Goal: Information Seeking & Learning: Learn about a topic

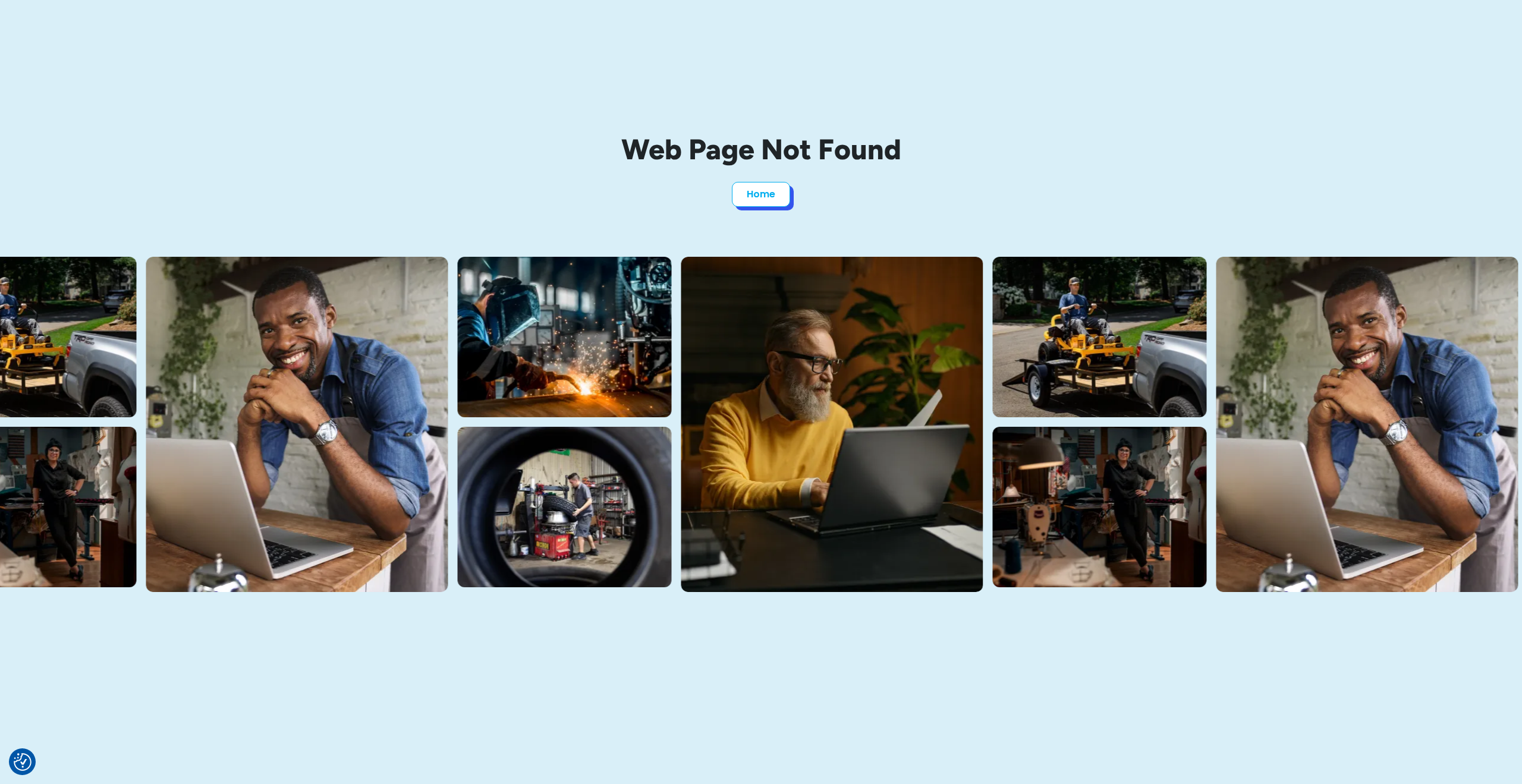
click at [768, 201] on link "Home" at bounding box center [761, 194] width 58 height 25
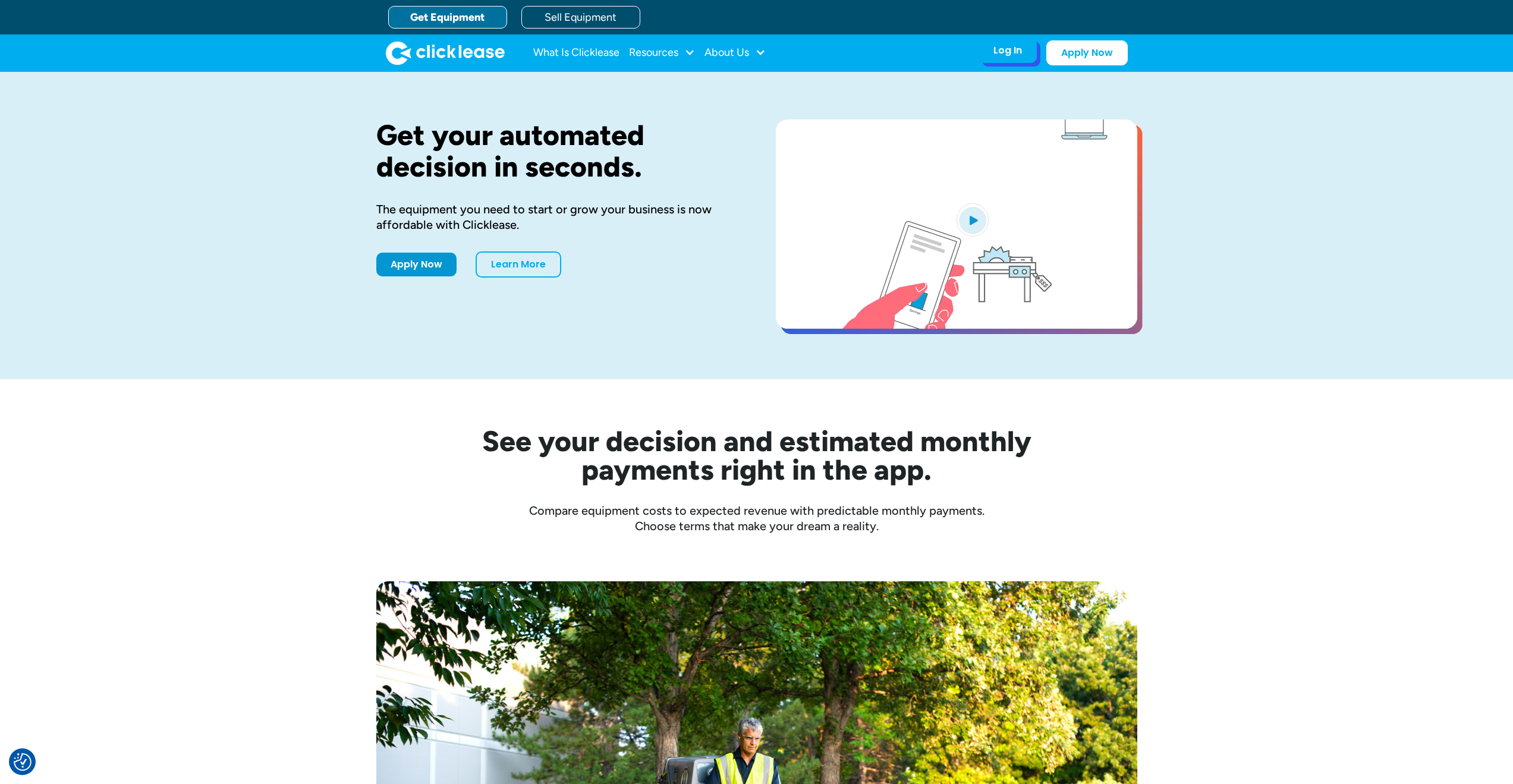
click at [998, 48] on div "Log In" at bounding box center [1008, 50] width 28 height 12
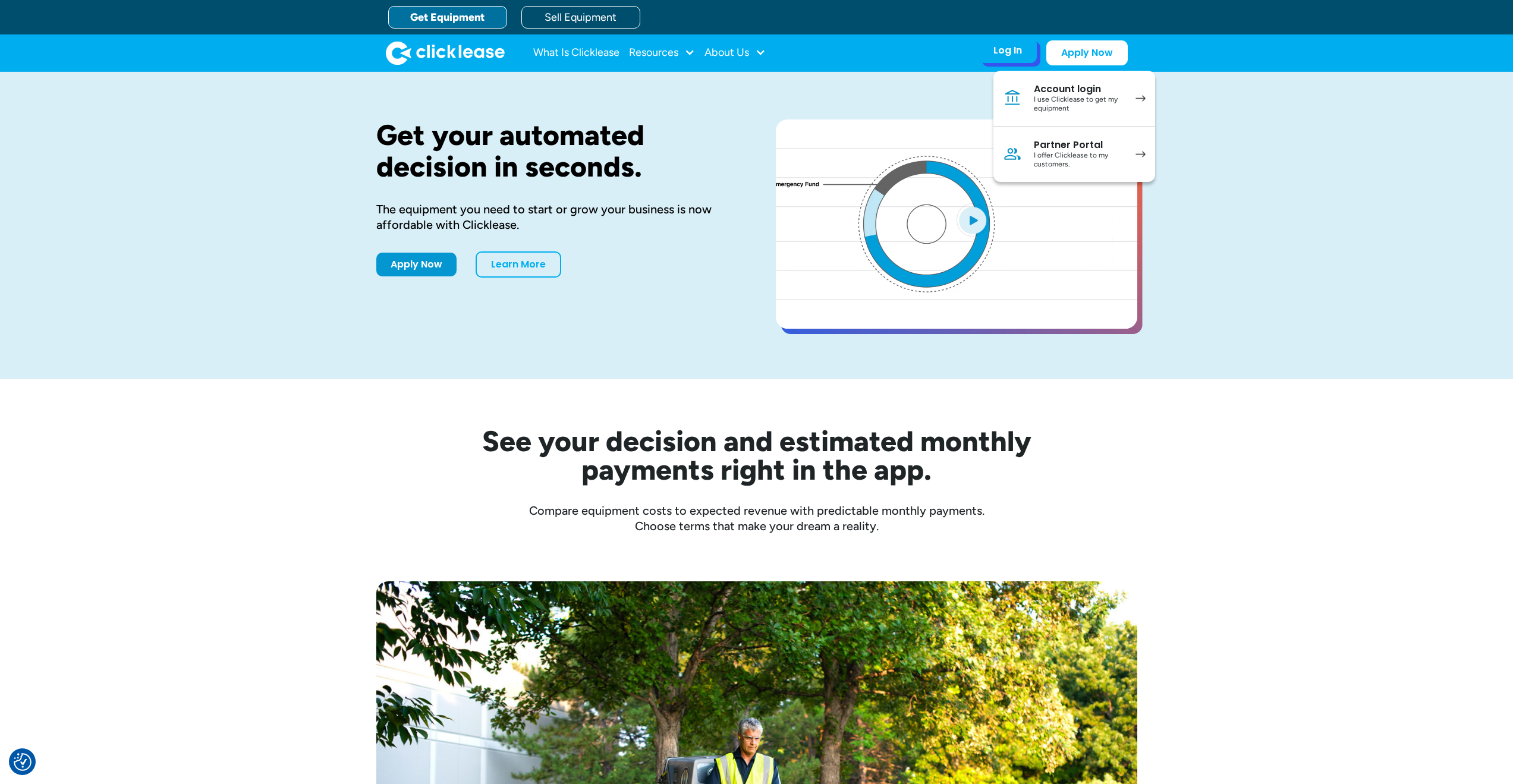
click at [1080, 95] on div "I use Clicklease to get my equipment" at bounding box center [1078, 104] width 89 height 19
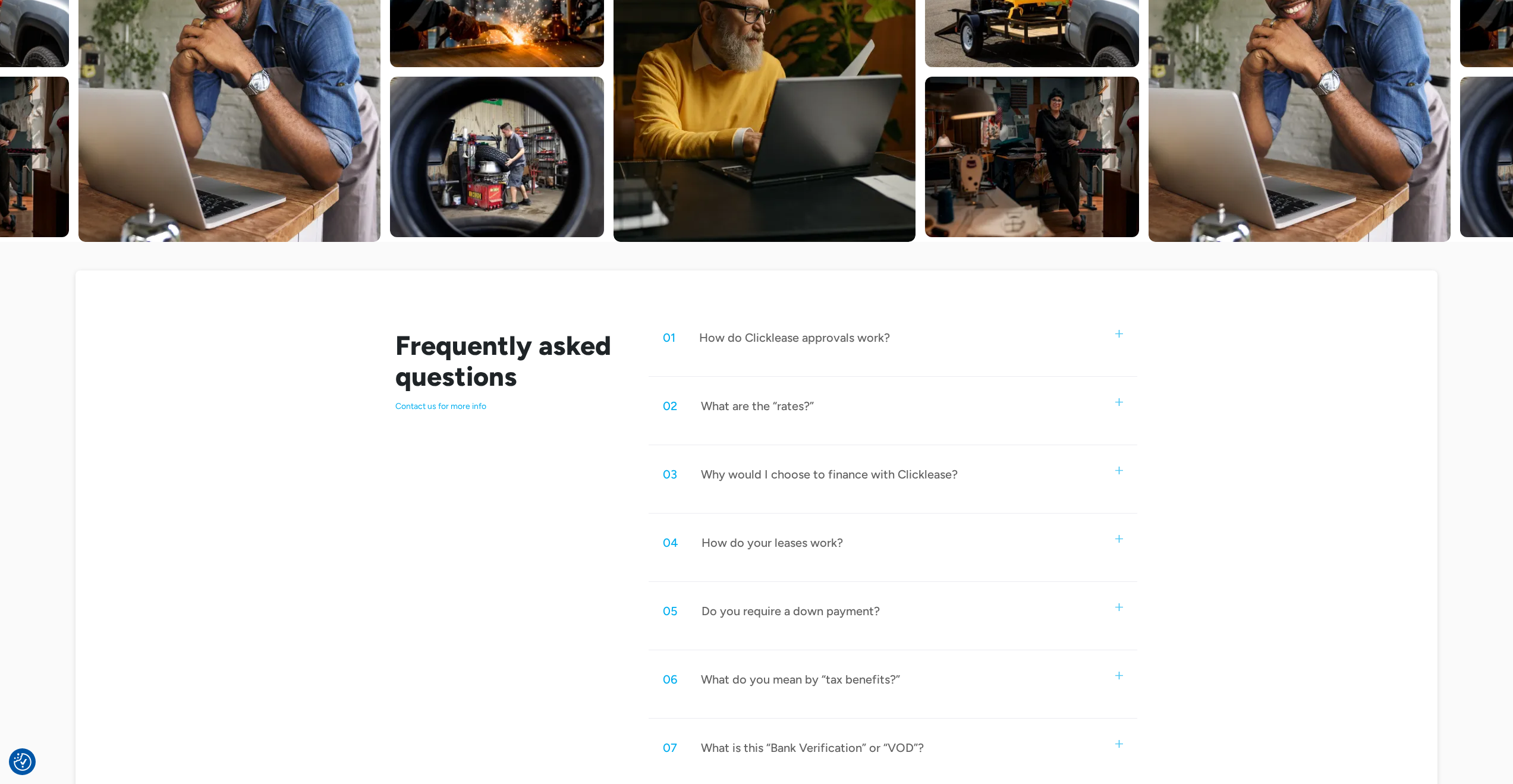
scroll to position [357, 0]
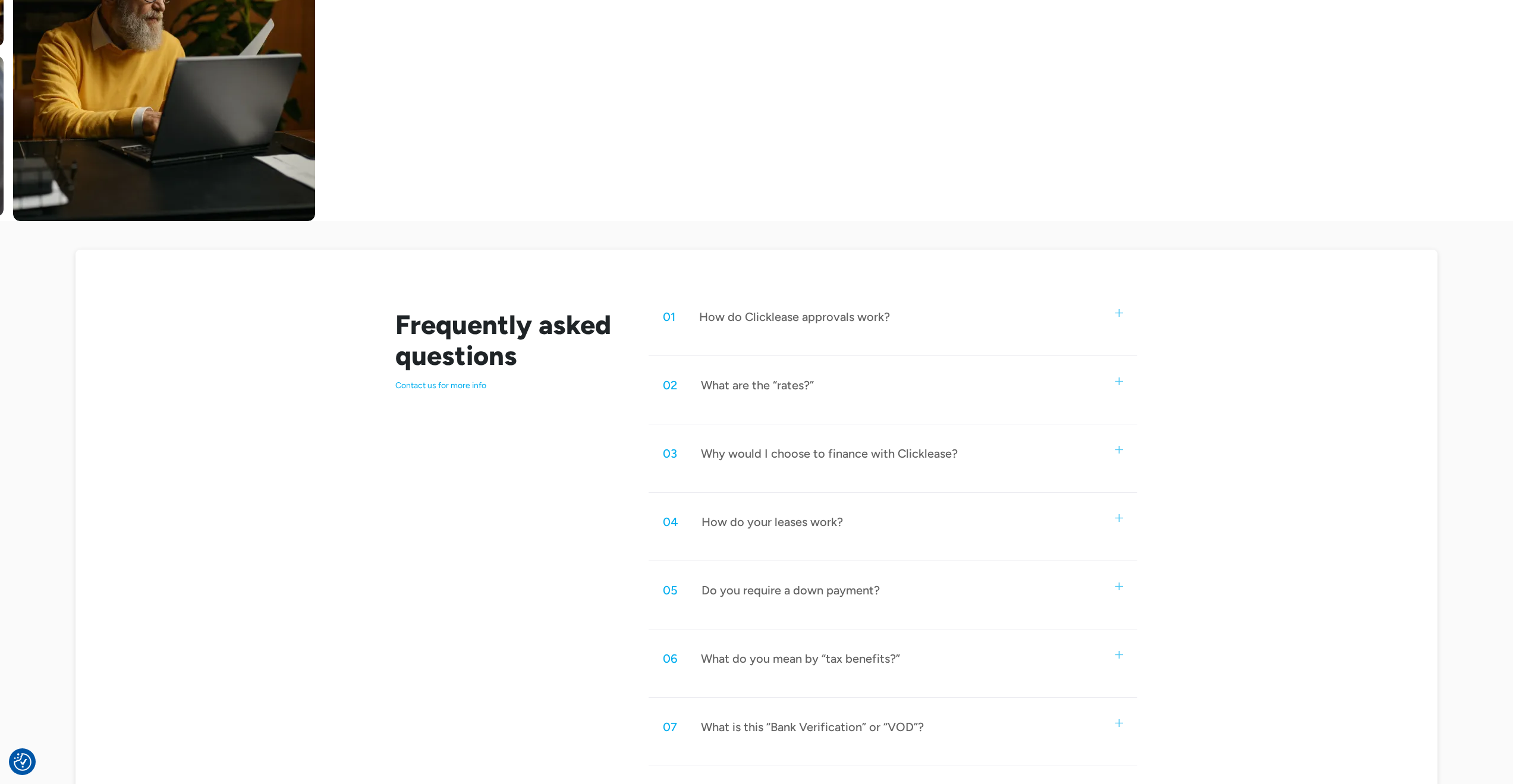
click at [940, 304] on div "01 How do Clicklease approvals work?" at bounding box center [893, 317] width 488 height 39
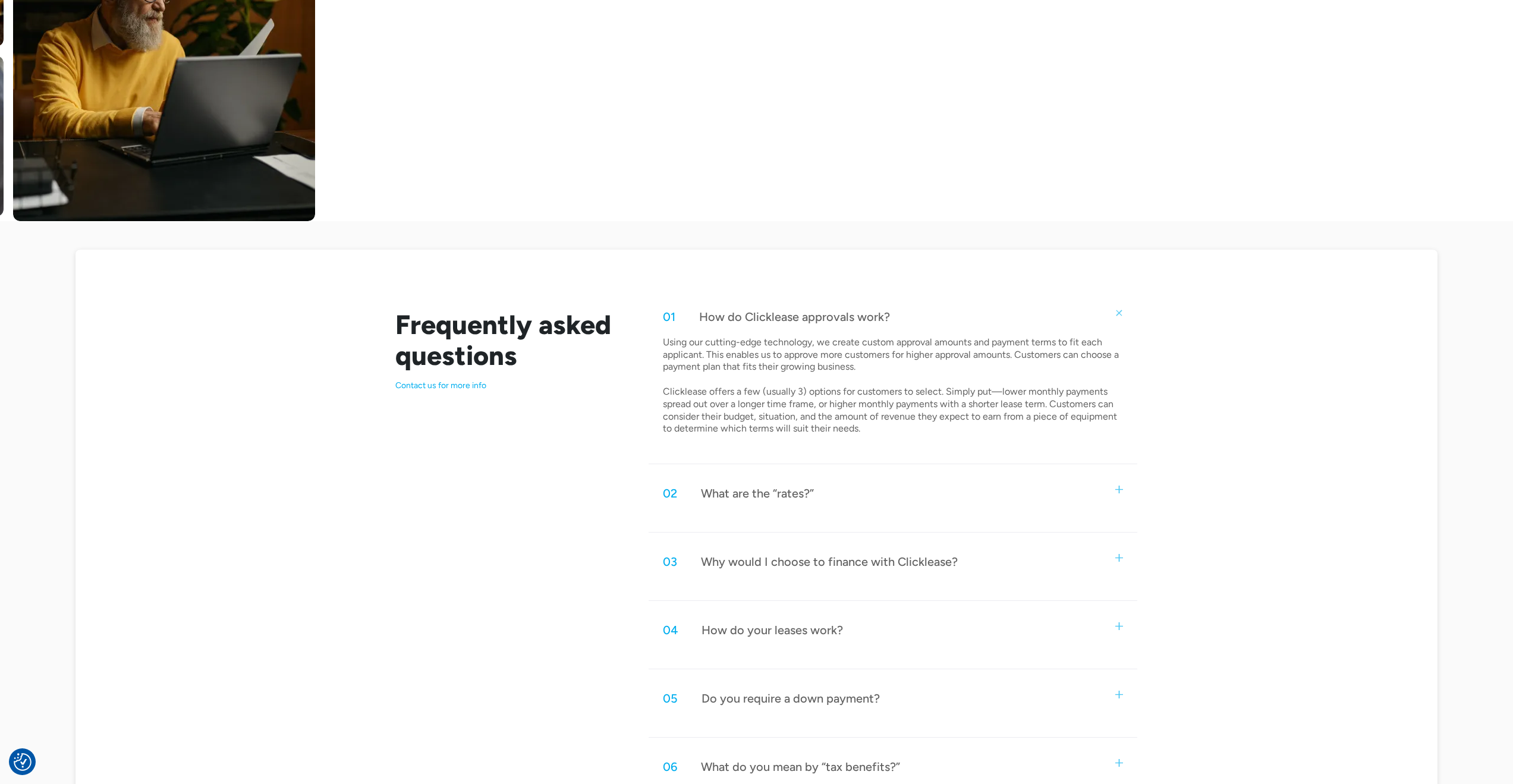
click at [1021, 320] on div "01 How do Clicklease approvals work?" at bounding box center [893, 317] width 488 height 39
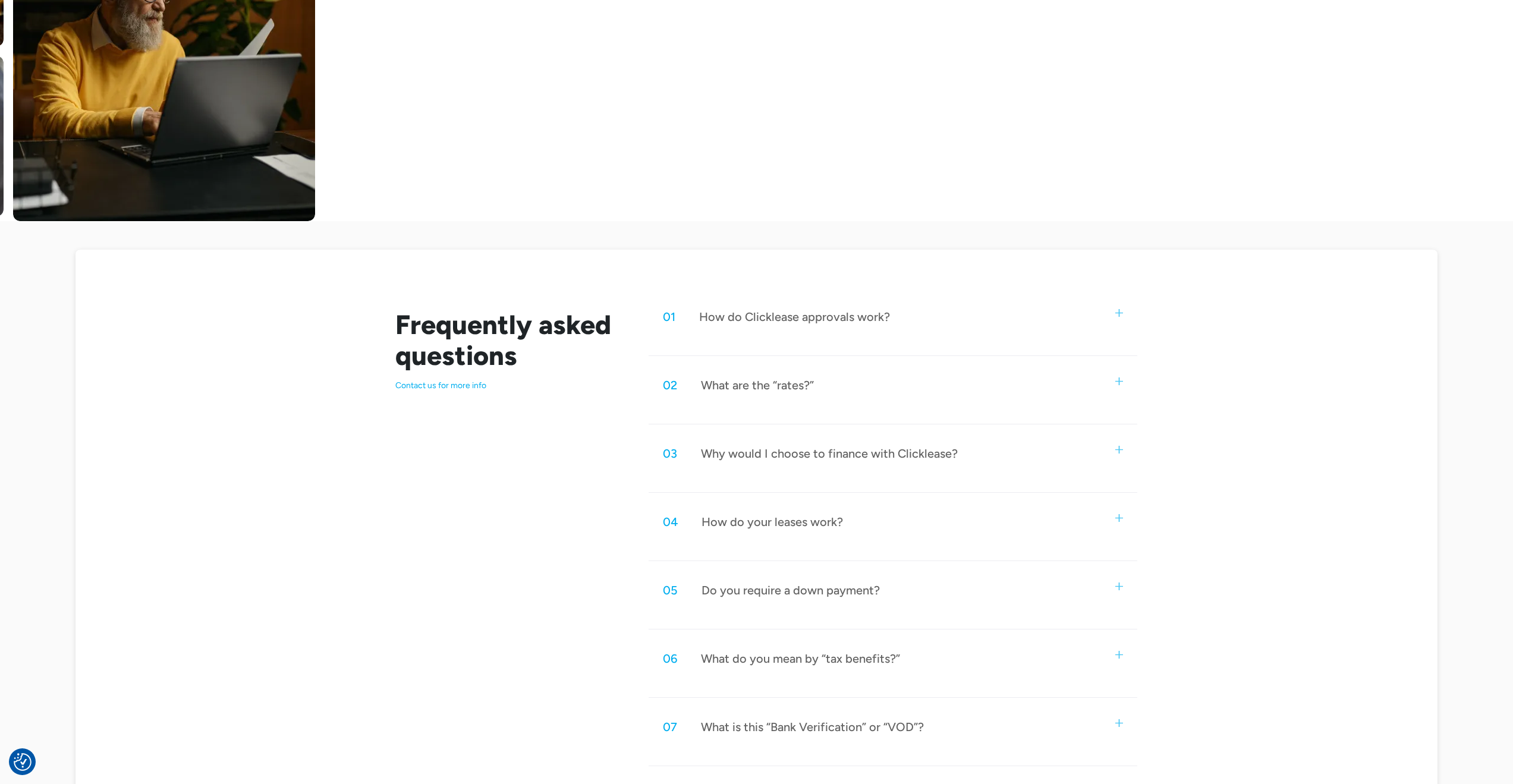
click at [1020, 323] on div "01 How do Clicklease approvals work?" at bounding box center [893, 317] width 488 height 39
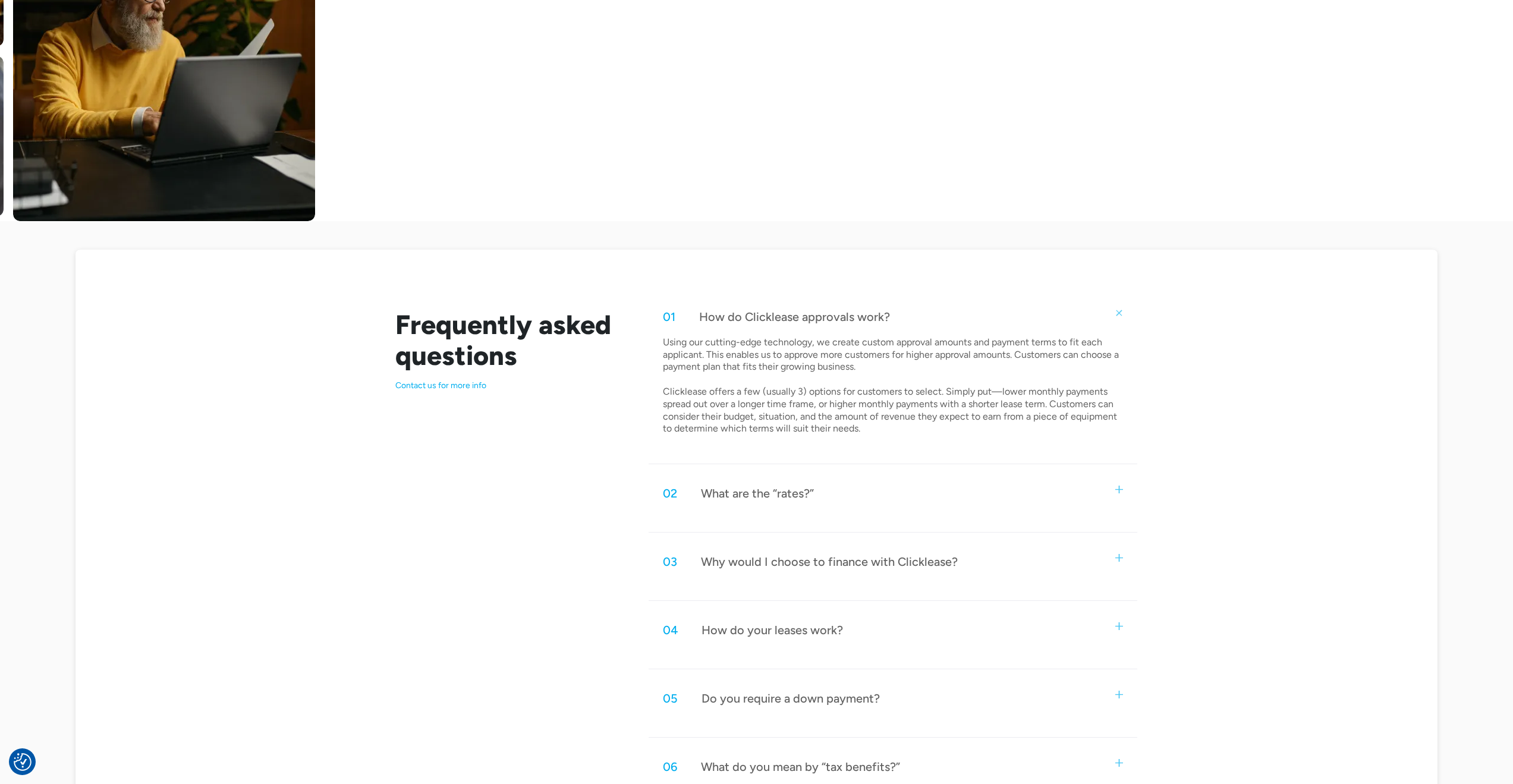
click at [1021, 323] on div "01 How do Clicklease approvals work?" at bounding box center [893, 317] width 488 height 39
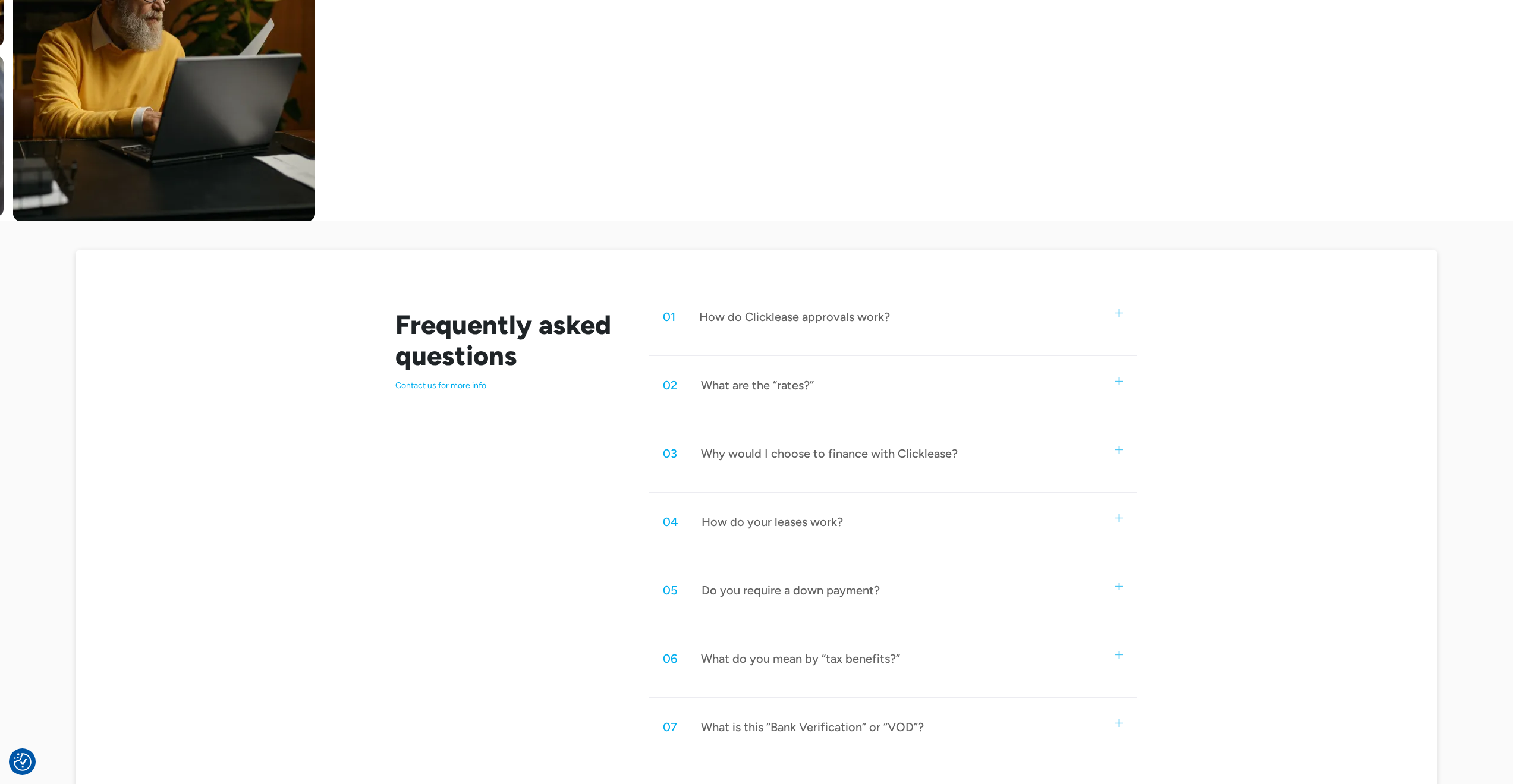
click at [1003, 377] on div "02 What are the “rates?”" at bounding box center [893, 385] width 488 height 39
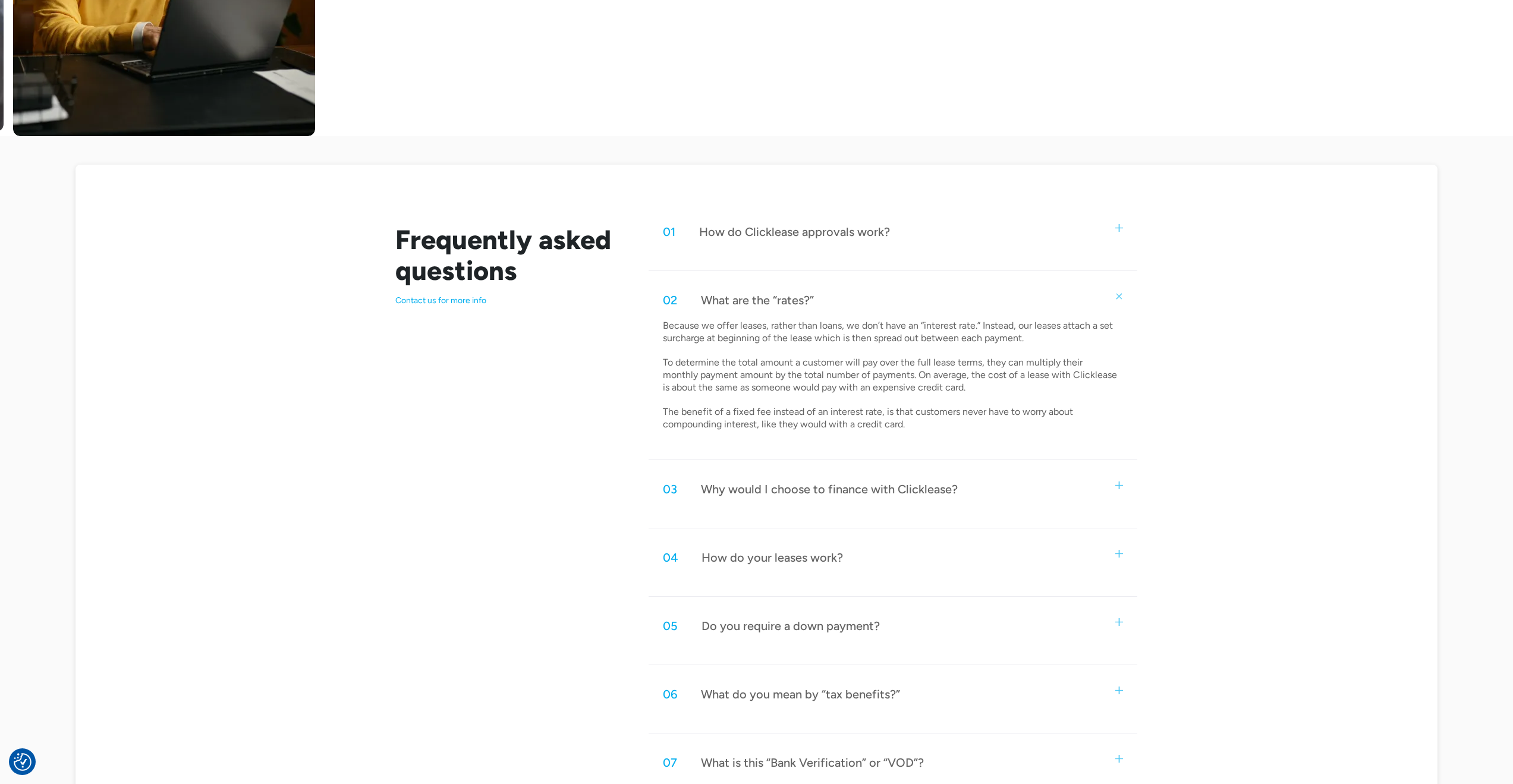
scroll to position [475, 0]
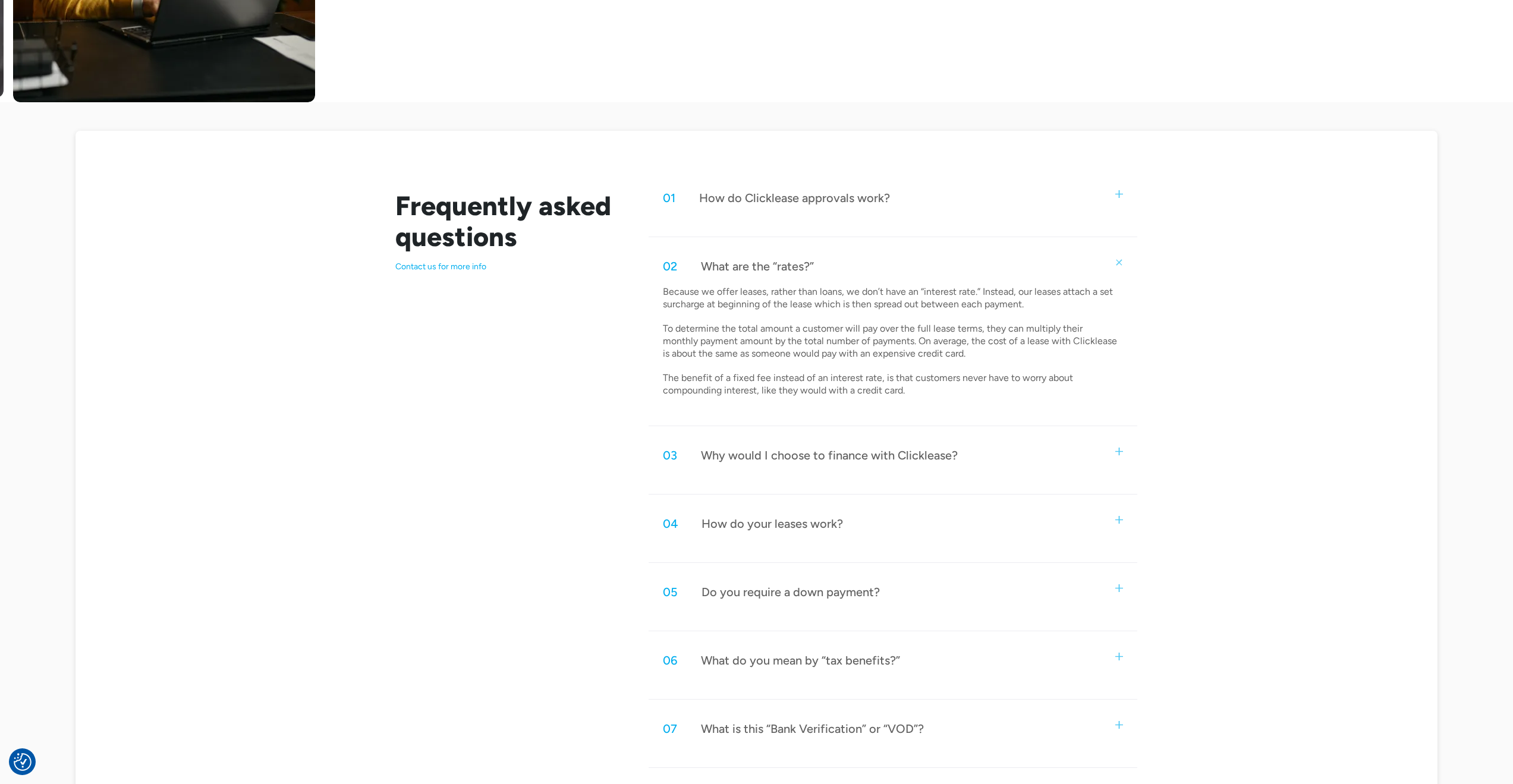
click at [1031, 452] on div "03 Why would I choose to finance with Clicklease?" at bounding box center [893, 456] width 488 height 39
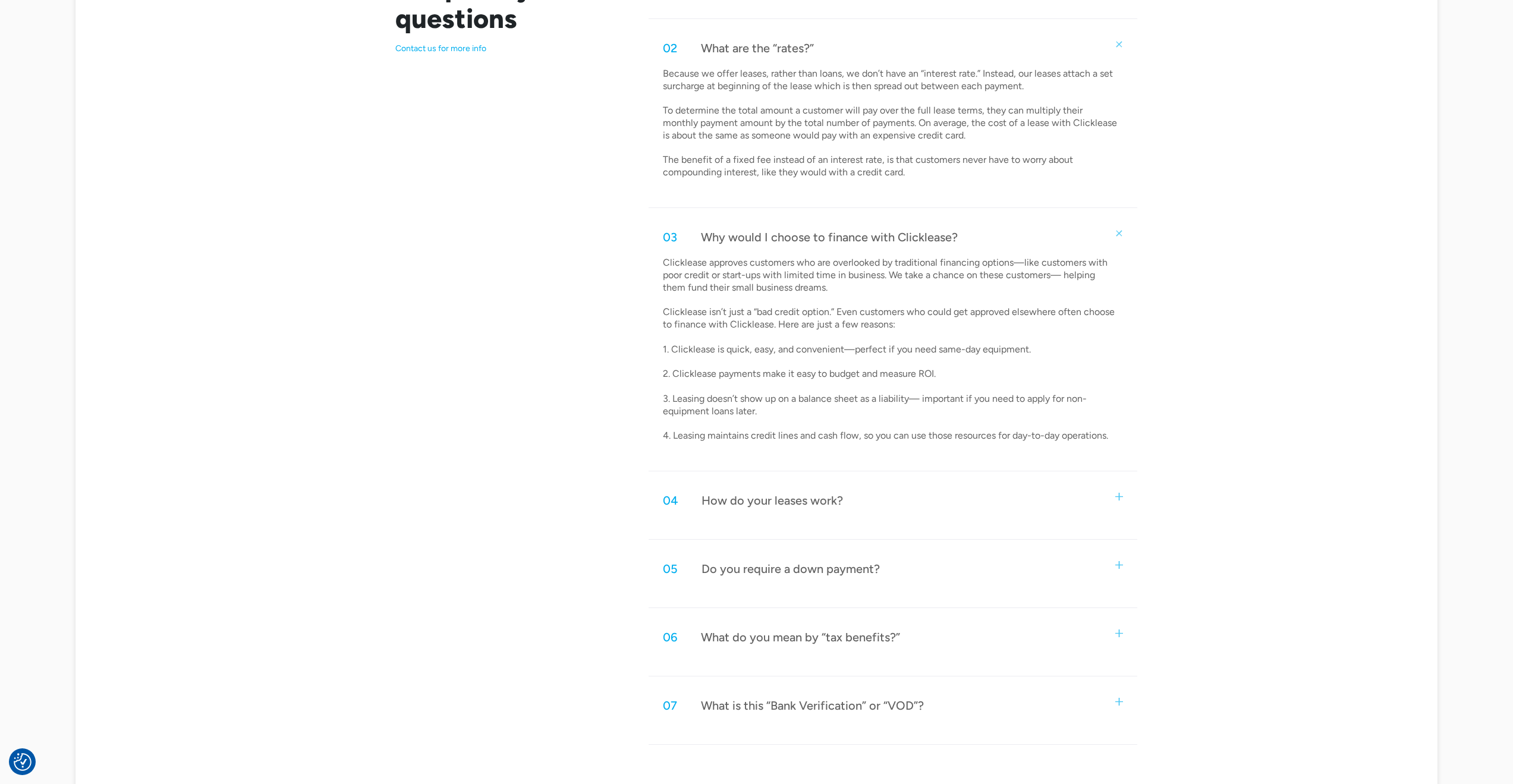
scroll to position [713, 0]
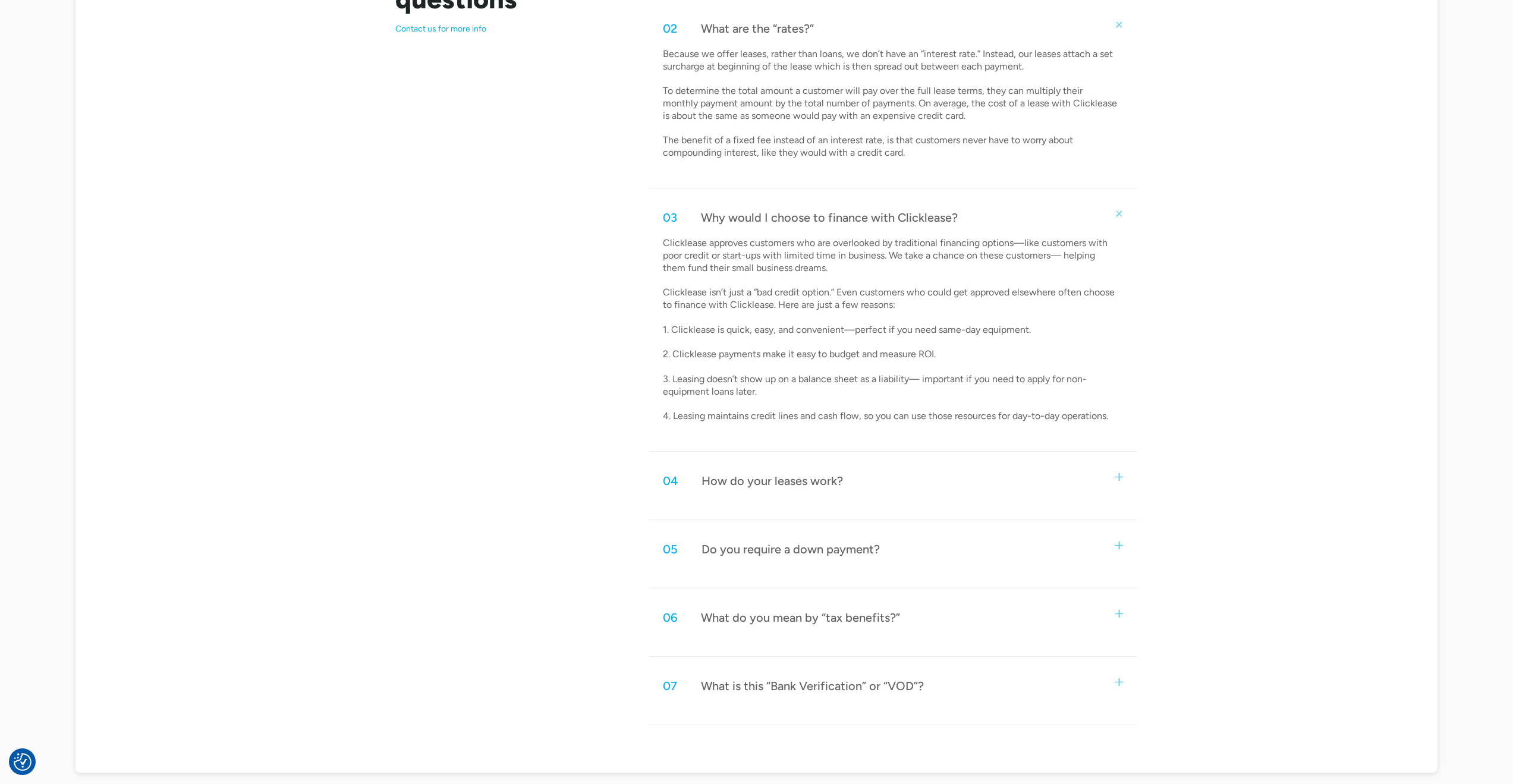
click at [991, 481] on div "04 How do your leases work?" at bounding box center [893, 481] width 488 height 39
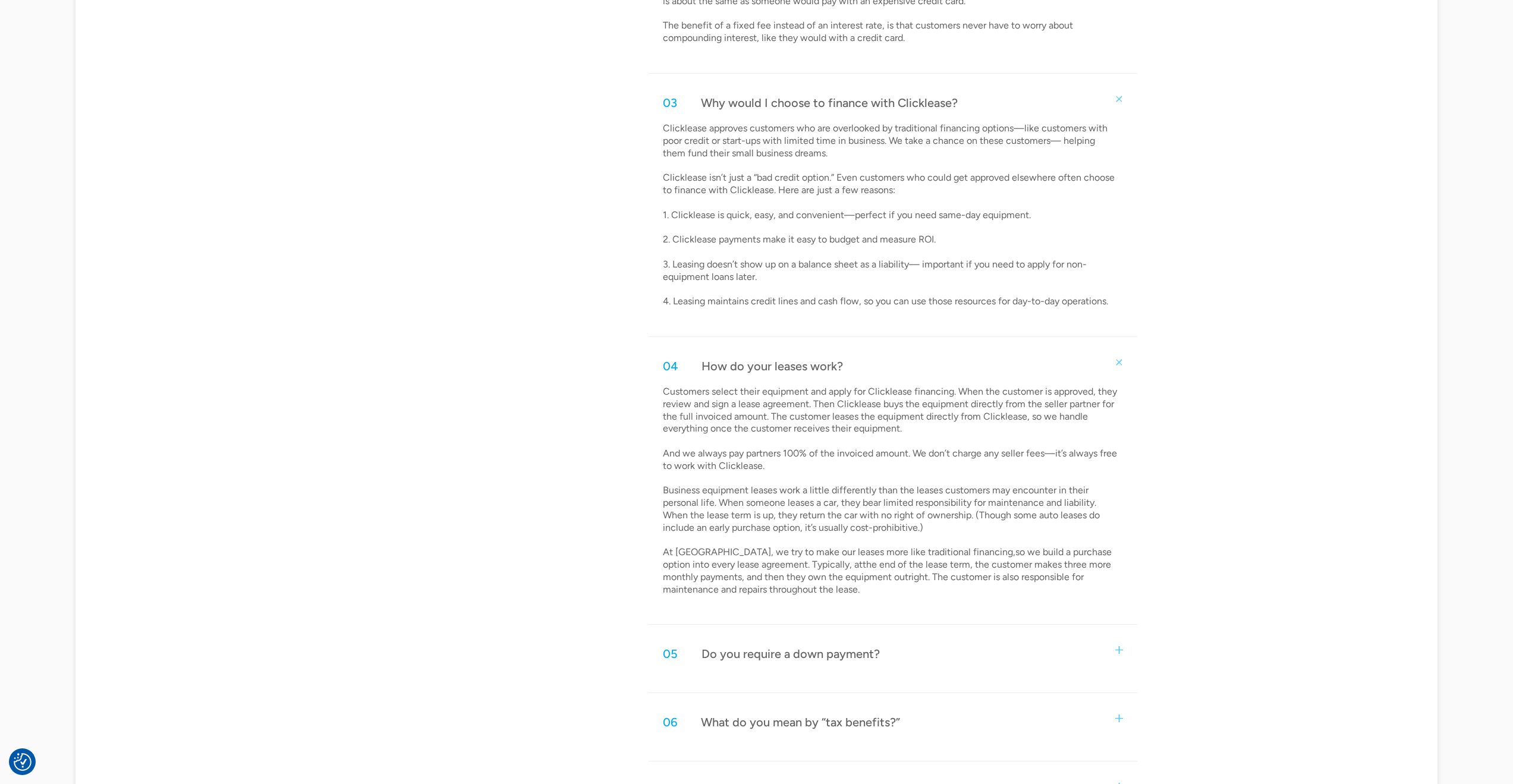
scroll to position [832, 0]
click at [1030, 642] on div "05 Do you require a down payment?" at bounding box center [893, 650] width 488 height 39
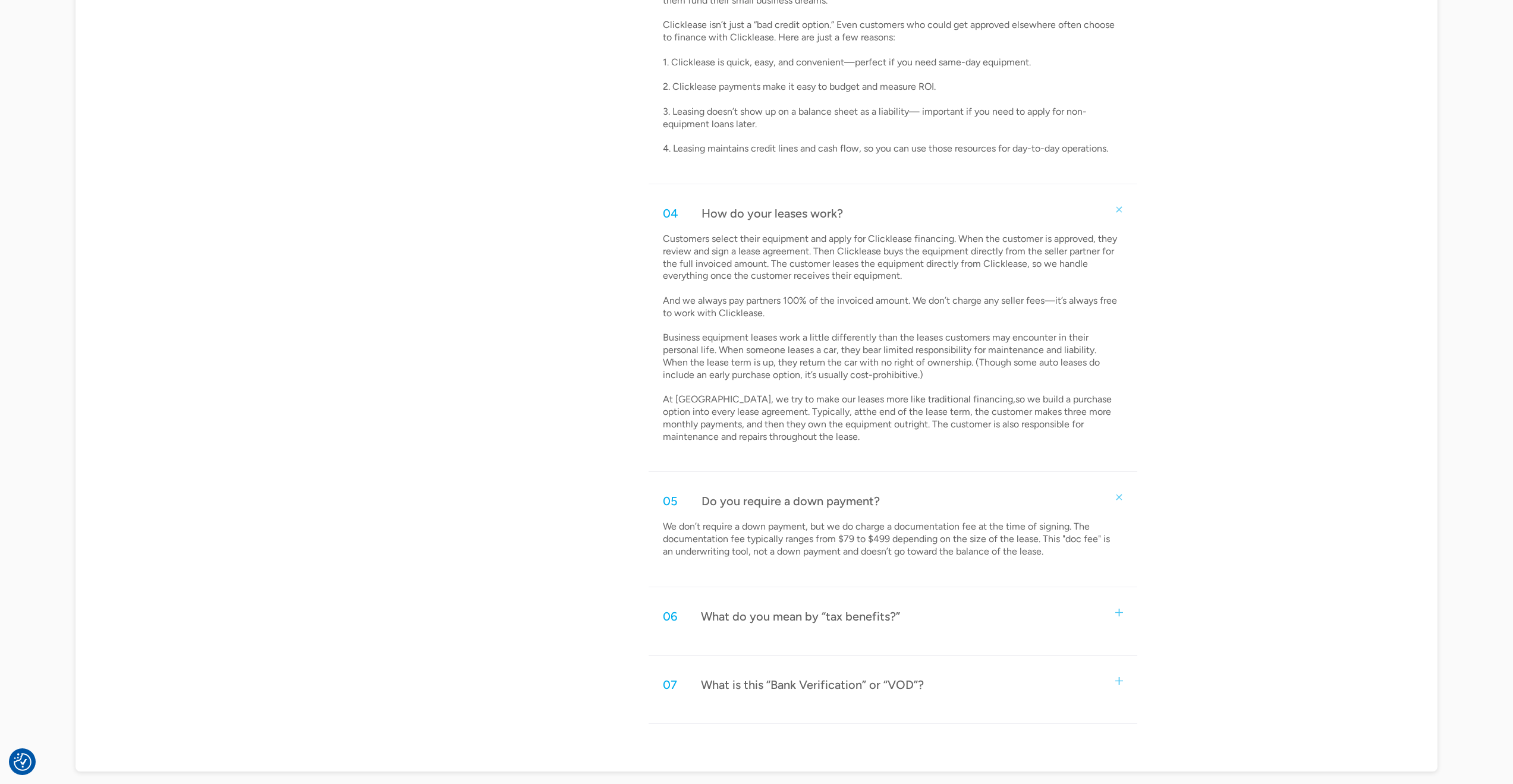
scroll to position [1011, 0]
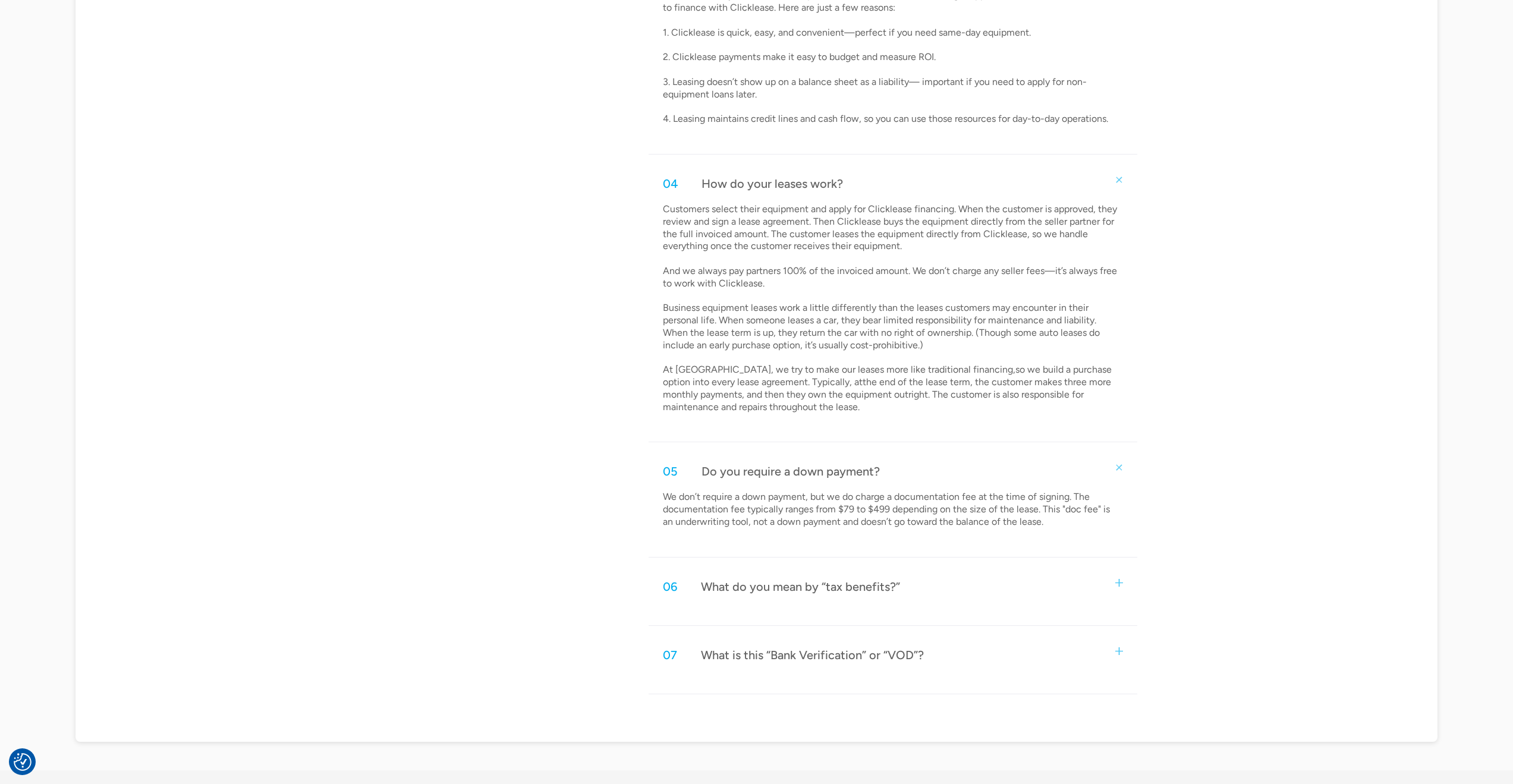
click at [982, 579] on div "06 What do you mean by “tax benefits?”" at bounding box center [893, 586] width 488 height 39
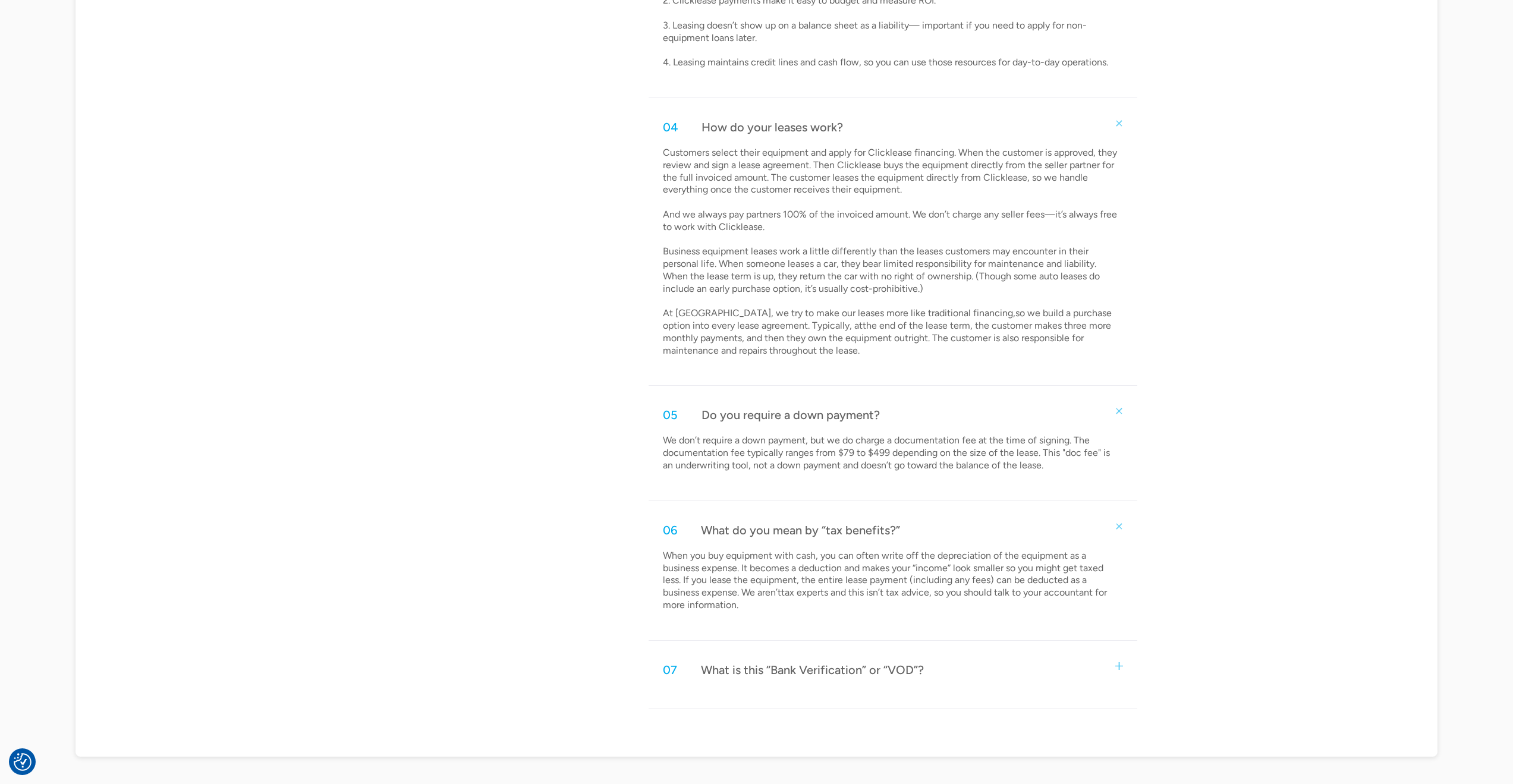
scroll to position [1070, 0]
click at [875, 677] on div "07 What is this “Bank Verification” or “VOD”?" at bounding box center [893, 667] width 488 height 39
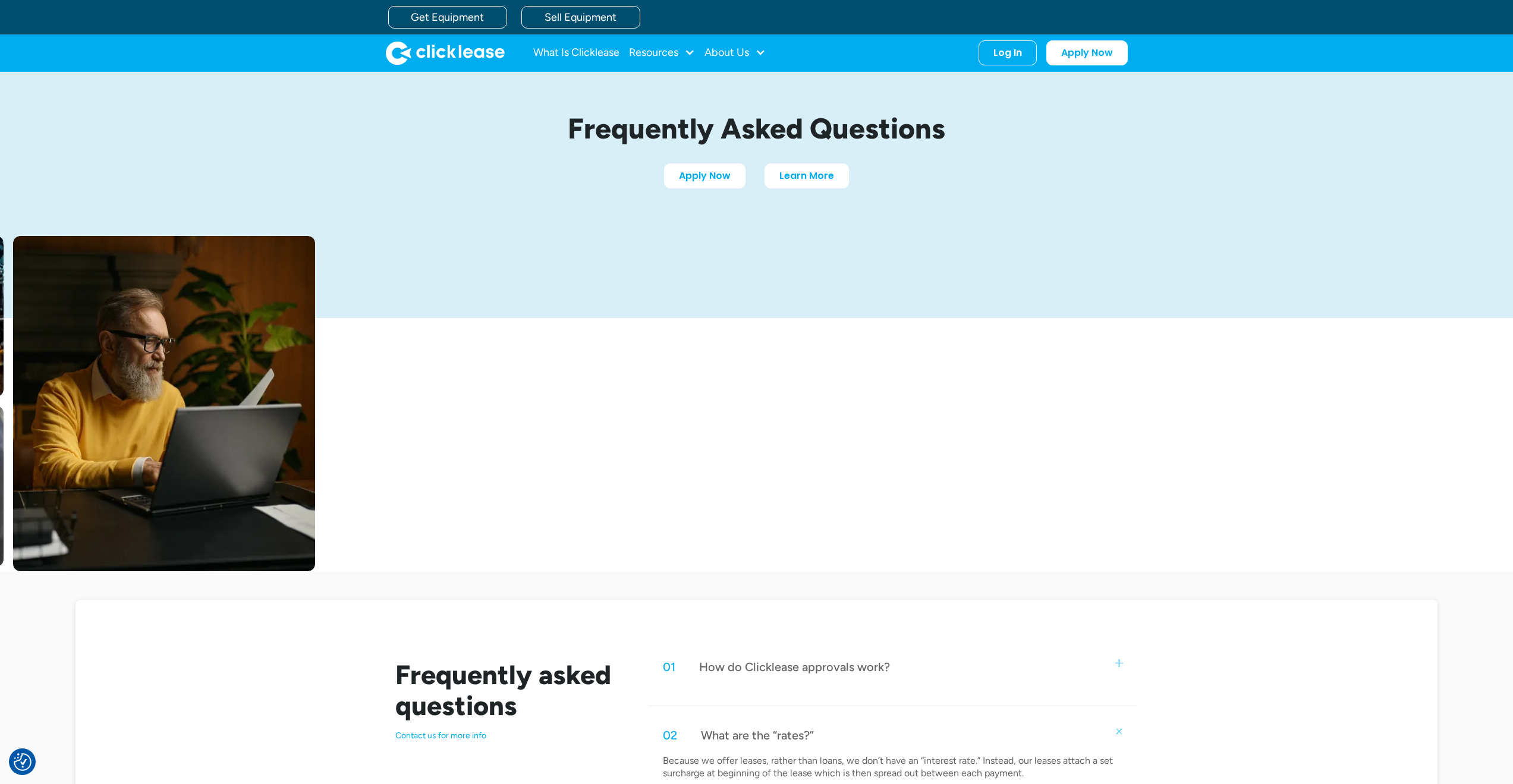
scroll to position [0, 0]
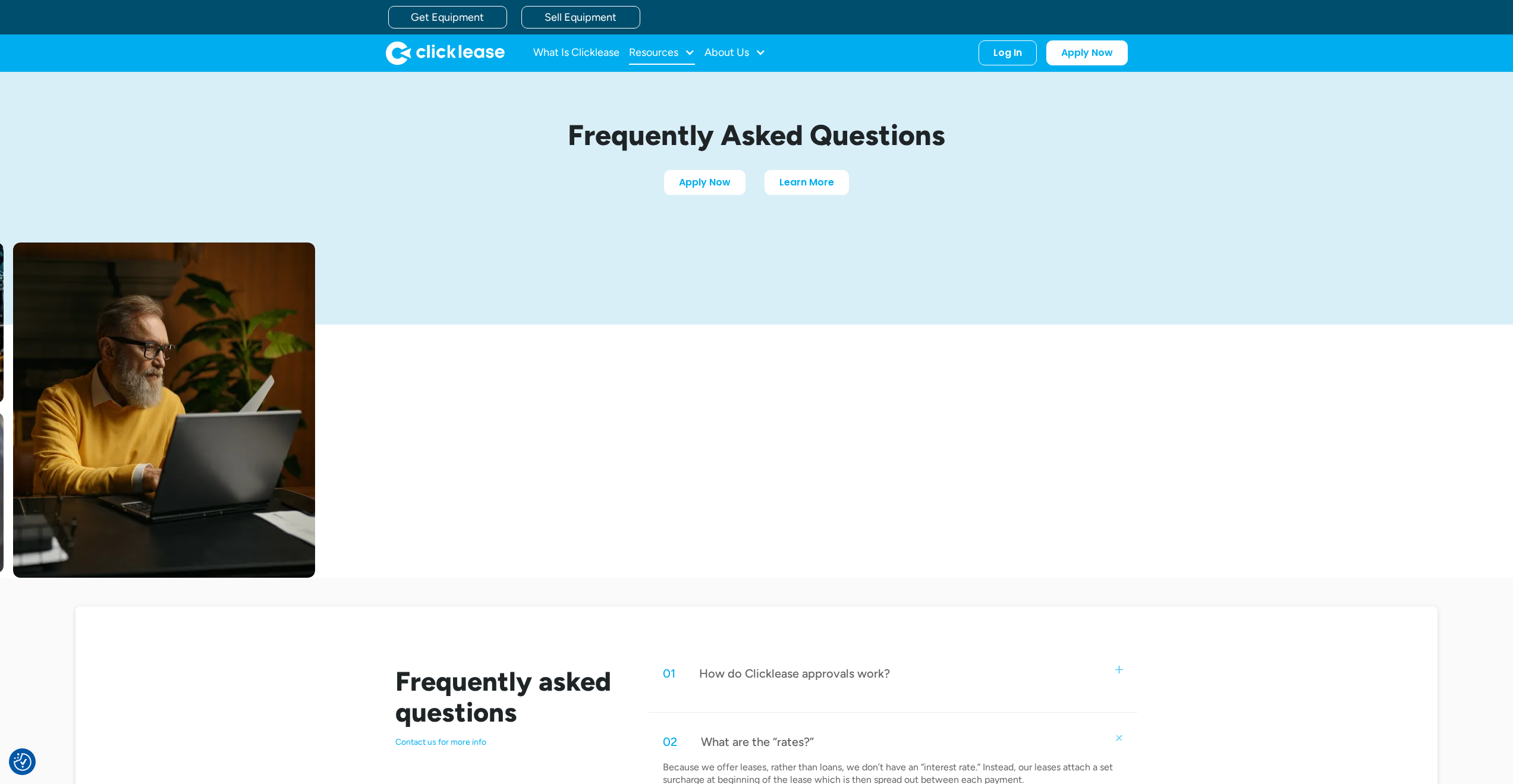
click at [676, 53] on div "Resources" at bounding box center [653, 53] width 49 height 0
click at [736, 53] on div "About Us" at bounding box center [726, 53] width 45 height 0
click at [422, 24] on link "Get Equipment" at bounding box center [448, 17] width 119 height 23
